Goal: Transaction & Acquisition: Obtain resource

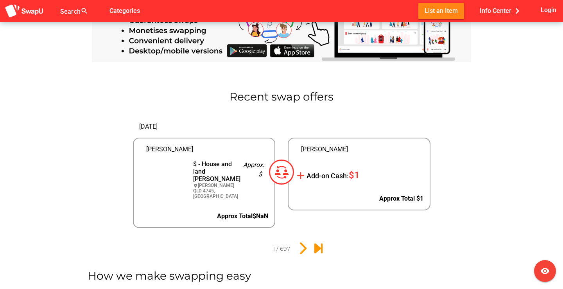
scroll to position [787, 0]
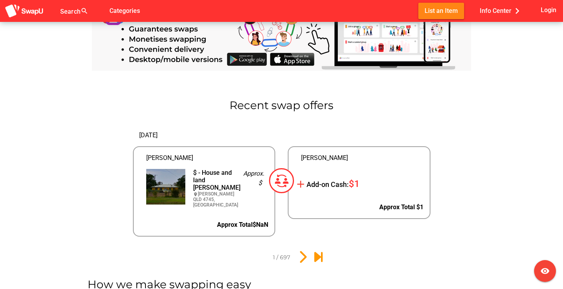
click at [267, 183] on div "Approx. $" at bounding box center [252, 188] width 31 height 51
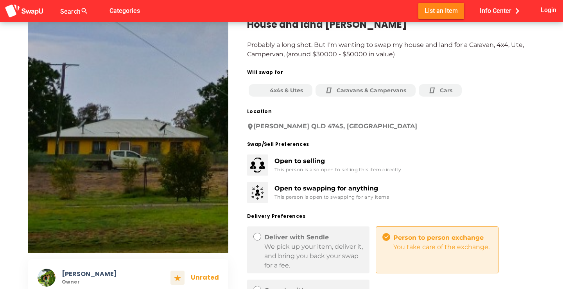
scroll to position [33, 0]
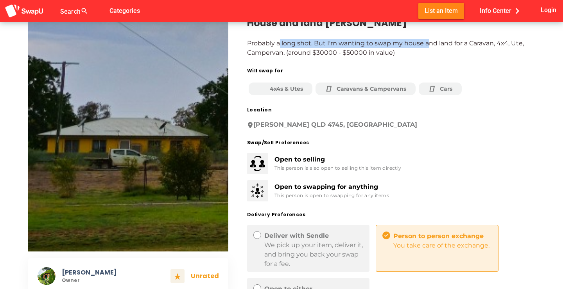
drag, startPoint x: 278, startPoint y: 47, endPoint x: 373, endPoint y: 17, distance: 99.8
click at [373, 17] on div "Search search false Categories List an Item Info Center chevron_right Login [PE…" at bounding box center [281, 232] width 563 height 531
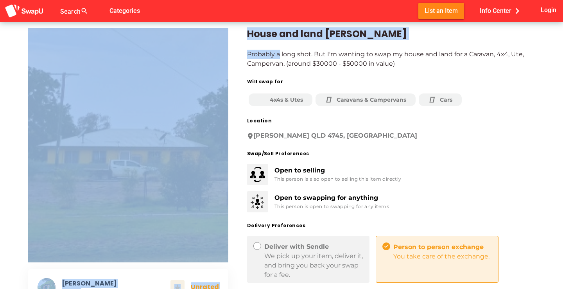
scroll to position [18, 0]
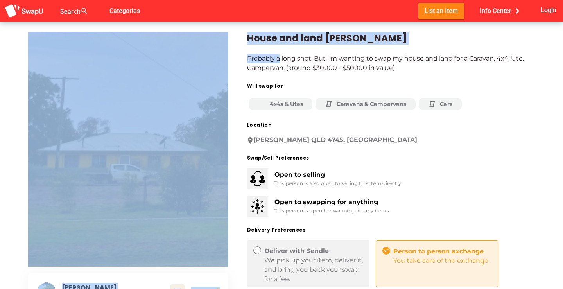
click at [361, 47] on div "House and land [PERSON_NAME] Probably a long shot. But I'm wanting to swap my h…" at bounding box center [381, 214] width 307 height 402
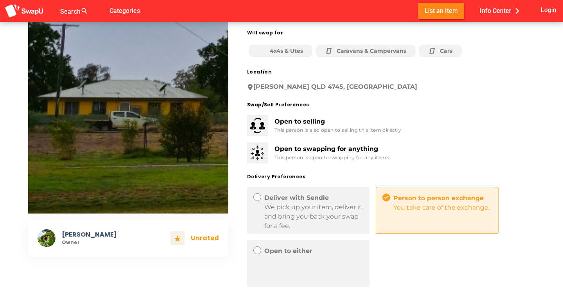
scroll to position [0, 0]
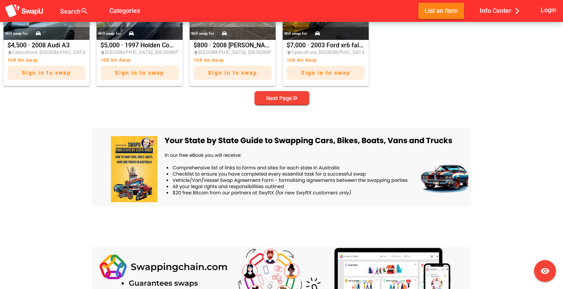
scroll to position [520, 0]
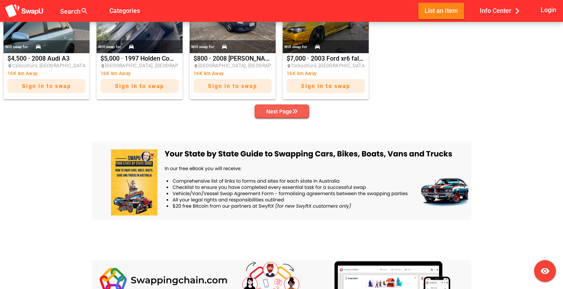
click at [303, 118] on button "Next Page" at bounding box center [282, 111] width 55 height 14
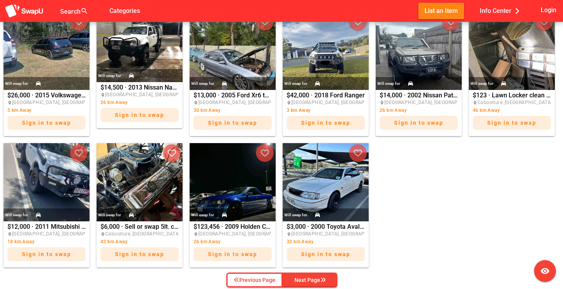
scroll to position [394, 0]
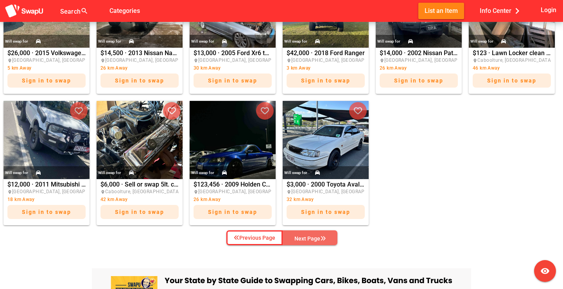
click at [296, 235] on div "Next Page" at bounding box center [309, 238] width 31 height 9
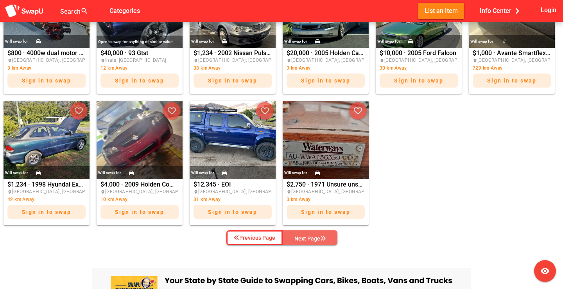
click at [291, 241] on span "Next Page" at bounding box center [310, 239] width 42 height 12
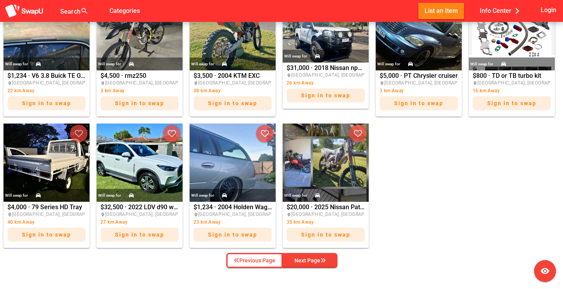
scroll to position [372, 0]
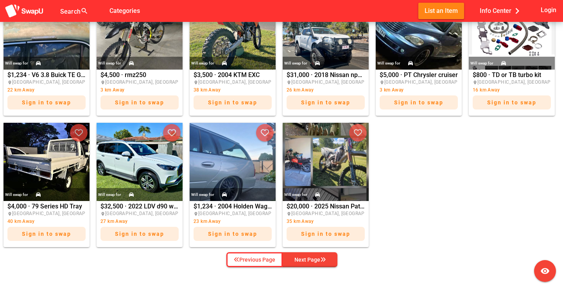
click at [287, 248] on div "Will swap for $20,000 $20,000 · 2025 Nissan Patrol place Brisbane, QLD 35 km Aw…" at bounding box center [326, 185] width 90 height 128
click at [294, 254] on span "Next Page" at bounding box center [310, 260] width 42 height 12
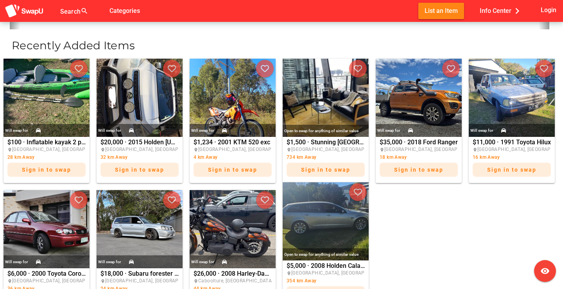
scroll to position [317, 0]
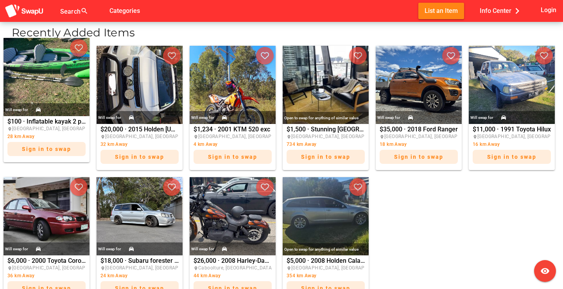
click at [65, 95] on img at bounding box center [47, 77] width 86 height 78
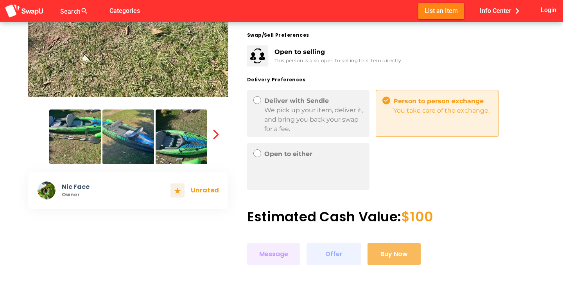
scroll to position [189, 0]
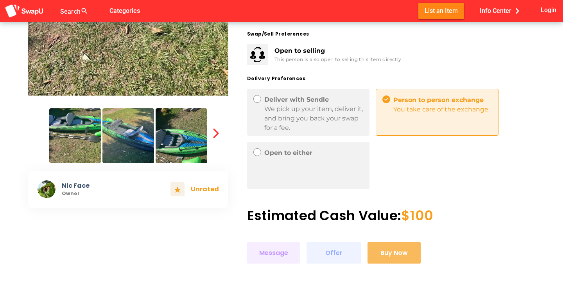
click at [412, 110] on div "You take care of the exchange." at bounding box center [442, 109] width 98 height 9
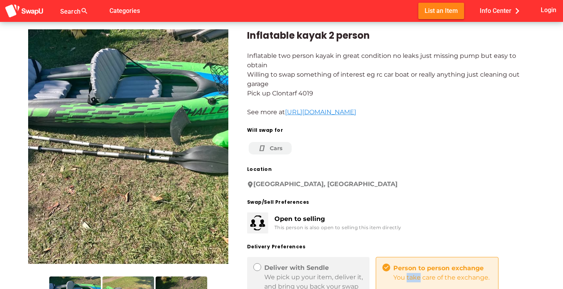
scroll to position [15, 0]
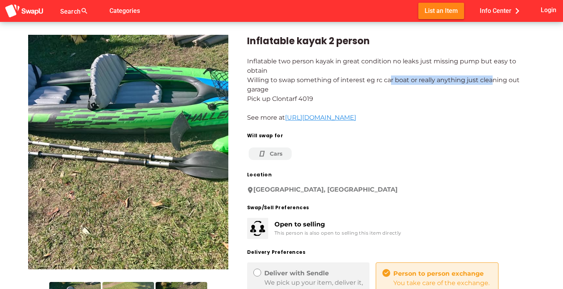
drag, startPoint x: 391, startPoint y: 80, endPoint x: 492, endPoint y: 79, distance: 100.9
click at [492, 79] on div "Inflatable two person kayak in great condition no leaks just missing pump but e…" at bounding box center [391, 90] width 288 height 66
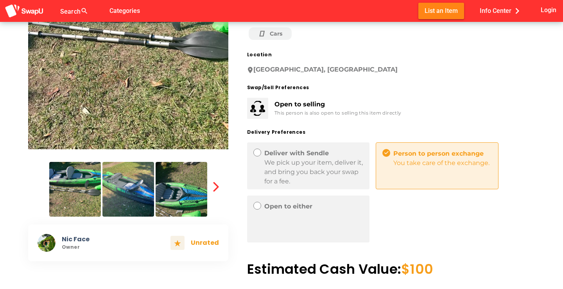
scroll to position [137, 0]
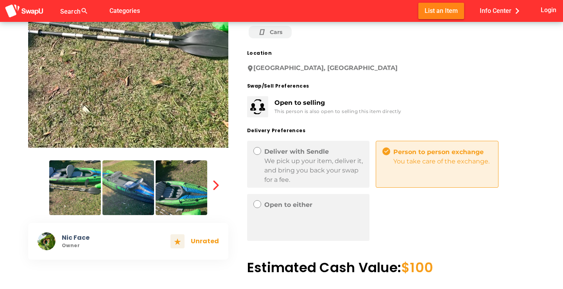
click at [192, 193] on img at bounding box center [182, 187] width 52 height 55
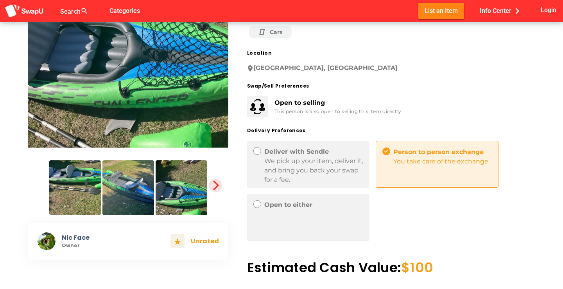
click at [209, 188] on span "button" at bounding box center [215, 185] width 13 height 13
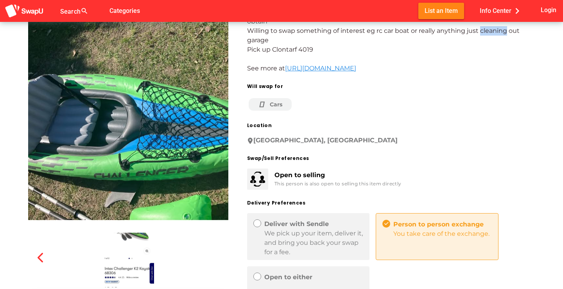
scroll to position [0, 0]
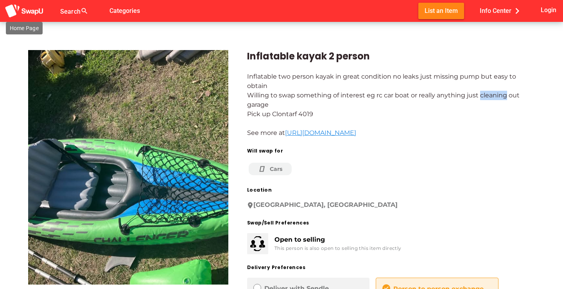
click at [33, 12] on img at bounding box center [24, 11] width 39 height 14
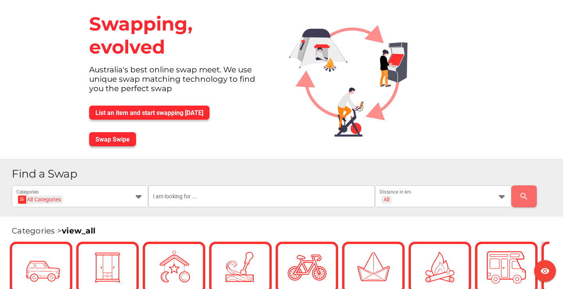
click at [79, 14] on div "Swapping, evolved Australia's best online swap meet. We use unique swap matchin…" at bounding box center [180, 79] width 206 height 159
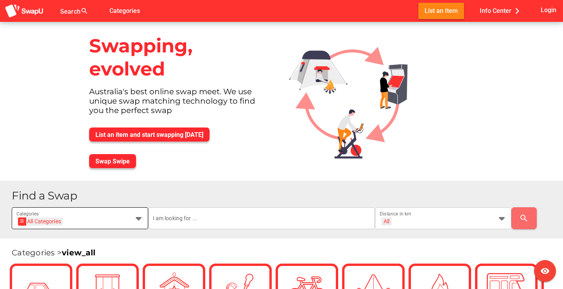
click at [117, 222] on div "All Categories All Categories" at bounding box center [72, 223] width 113 height 13
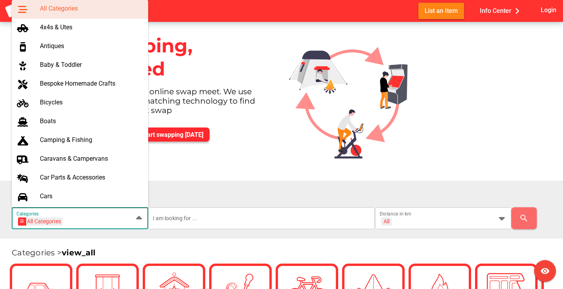
click at [117, 222] on div "All Categories All Categories" at bounding box center [72, 223] width 113 height 13
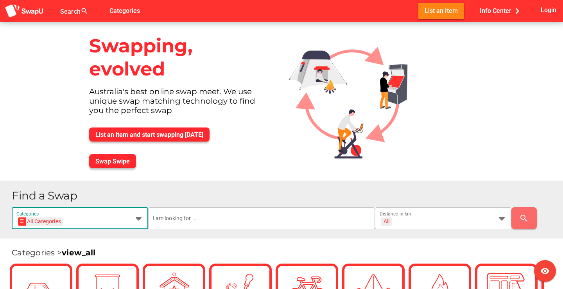
click at [88, 219] on div "All Categories All Categories" at bounding box center [72, 223] width 113 height 13
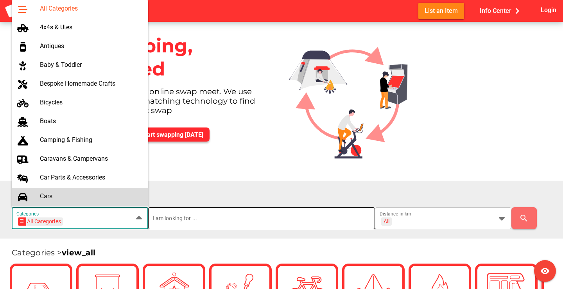
click at [265, 217] on input "text" at bounding box center [262, 218] width 218 height 22
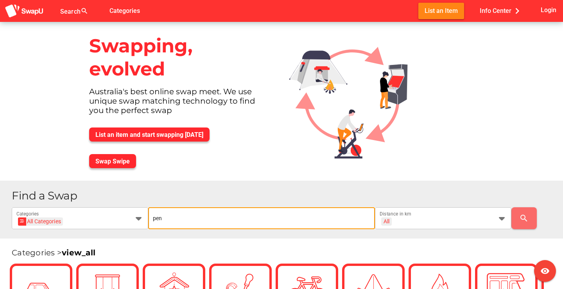
type input "pen"
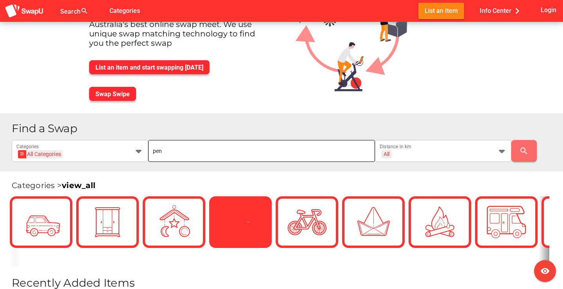
scroll to position [53, 0]
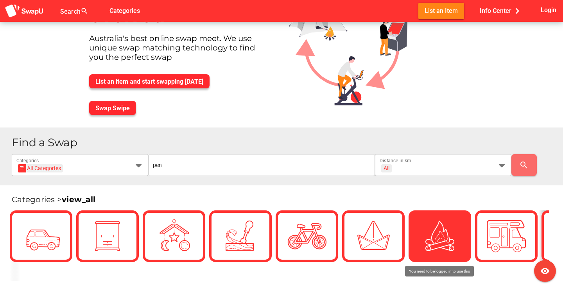
click at [441, 241] on icon at bounding box center [440, 236] width 24 height 24
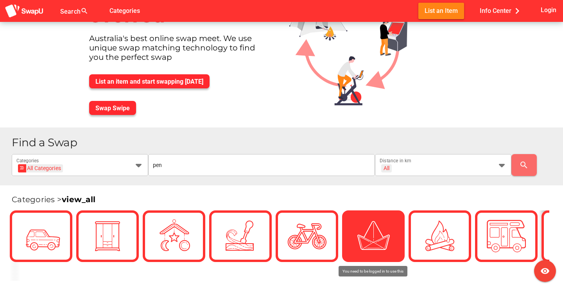
click at [402, 235] on div at bounding box center [373, 236] width 63 height 52
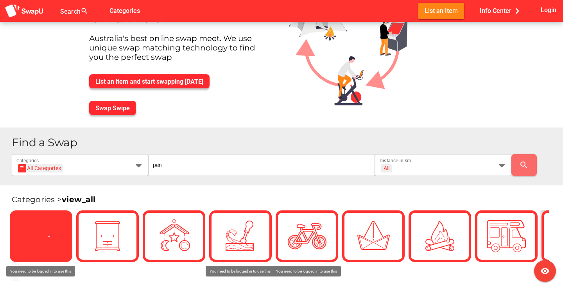
click at [39, 231] on icon at bounding box center [40, 235] width 27 height 27
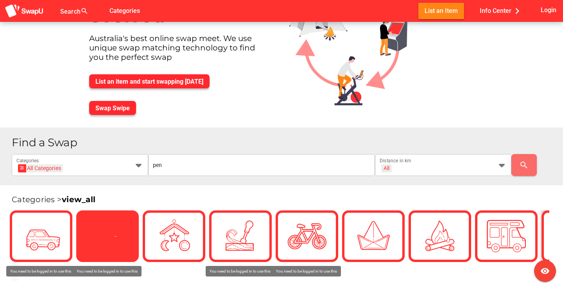
click at [123, 244] on div at bounding box center [107, 236] width 39 height 39
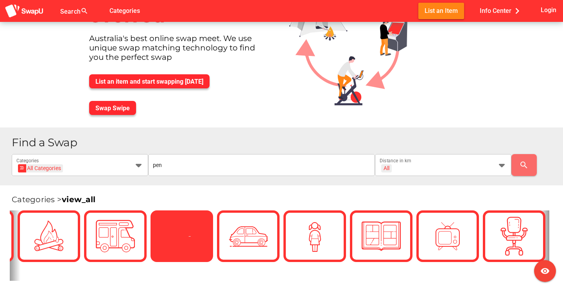
scroll to position [0, 430]
